Goal: Check status: Check status

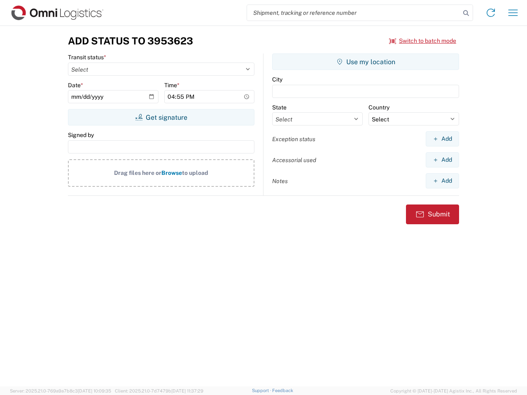
click at [353, 13] on input "search" at bounding box center [353, 13] width 213 height 16
click at [466, 13] on icon at bounding box center [466, 13] width 12 height 12
click at [490, 13] on icon at bounding box center [490, 12] width 13 height 13
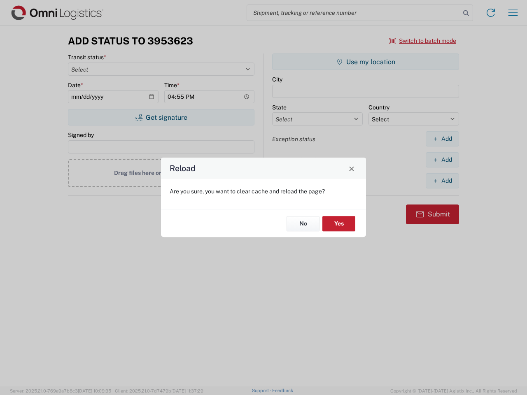
click at [513, 13] on div "Reload Are you sure, you want to clear cache and reload the page? No Yes" at bounding box center [263, 197] width 527 height 395
click at [422, 41] on div "Reload Are you sure, you want to clear cache and reload the page? No Yes" at bounding box center [263, 197] width 527 height 395
click at [161, 117] on div "Reload Are you sure, you want to clear cache and reload the page? No Yes" at bounding box center [263, 197] width 527 height 395
click at [365, 62] on div "Reload Are you sure, you want to clear cache and reload the page? No Yes" at bounding box center [263, 197] width 527 height 395
click at [442, 139] on div "Reload Are you sure, you want to clear cache and reload the page? No Yes" at bounding box center [263, 197] width 527 height 395
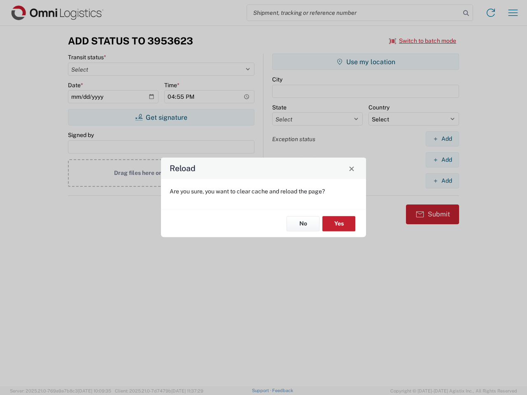
click at [442, 160] on div "Reload Are you sure, you want to clear cache and reload the page? No Yes" at bounding box center [263, 197] width 527 height 395
click at [442, 181] on div "Reload Are you sure, you want to clear cache and reload the page? No Yes" at bounding box center [263, 197] width 527 height 395
